Goal: Complete application form

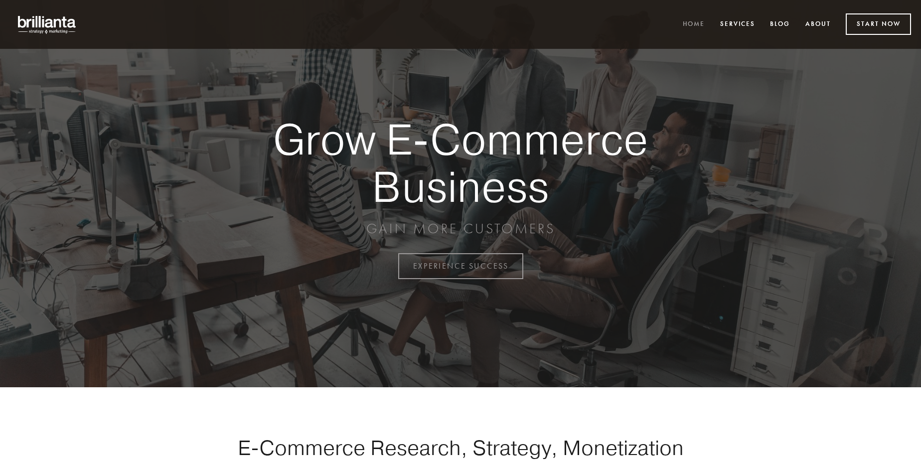
scroll to position [2614, 0]
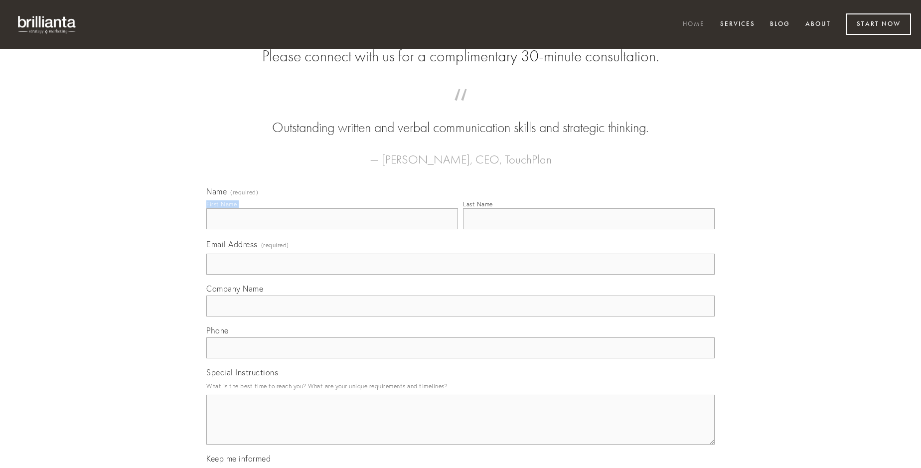
type input "[PERSON_NAME]"
click at [589, 229] on input "Last Name" at bounding box center [589, 218] width 252 height 21
type input "[PERSON_NAME]"
click at [461, 275] on input "Email Address (required)" at bounding box center [460, 264] width 509 height 21
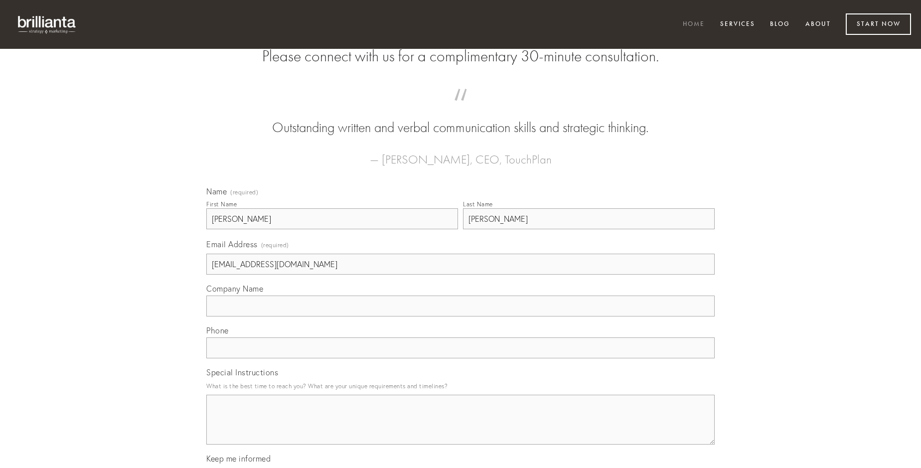
type input "[EMAIL_ADDRESS][DOMAIN_NAME]"
click at [461, 317] on input "Company Name" at bounding box center [460, 306] width 509 height 21
type input "apto"
click at [461, 358] on input "text" at bounding box center [460, 348] width 509 height 21
click at [461, 429] on textarea "Special Instructions" at bounding box center [460, 420] width 509 height 50
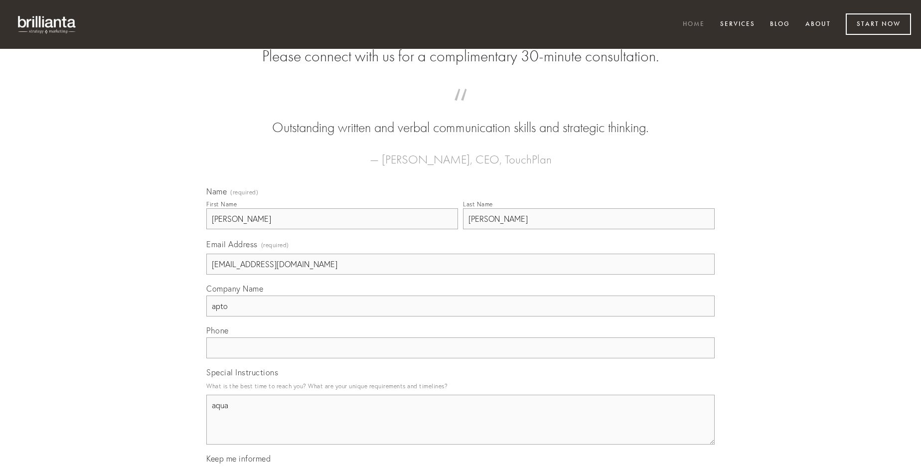
type textarea "aqua"
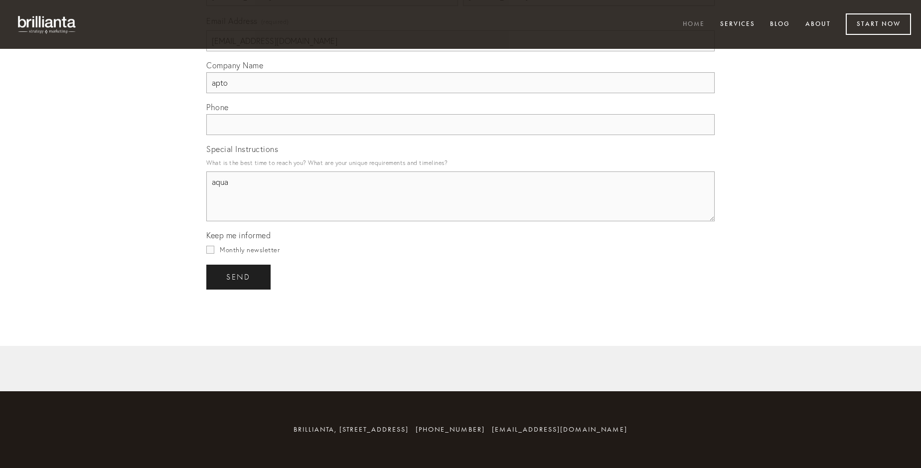
click at [239, 277] on span "send" at bounding box center [238, 277] width 24 height 9
